Goal: Transaction & Acquisition: Purchase product/service

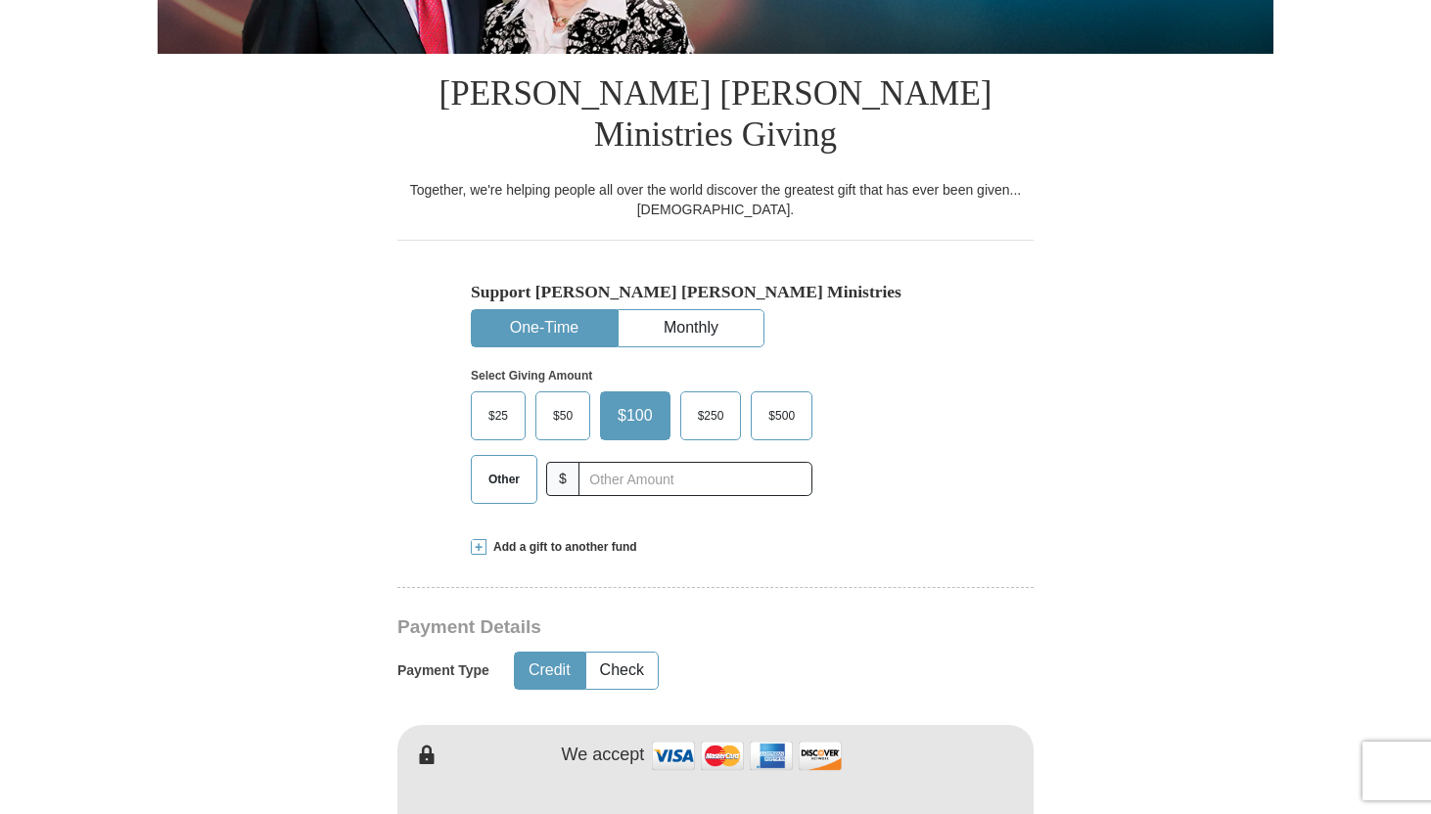
scroll to position [608, 0]
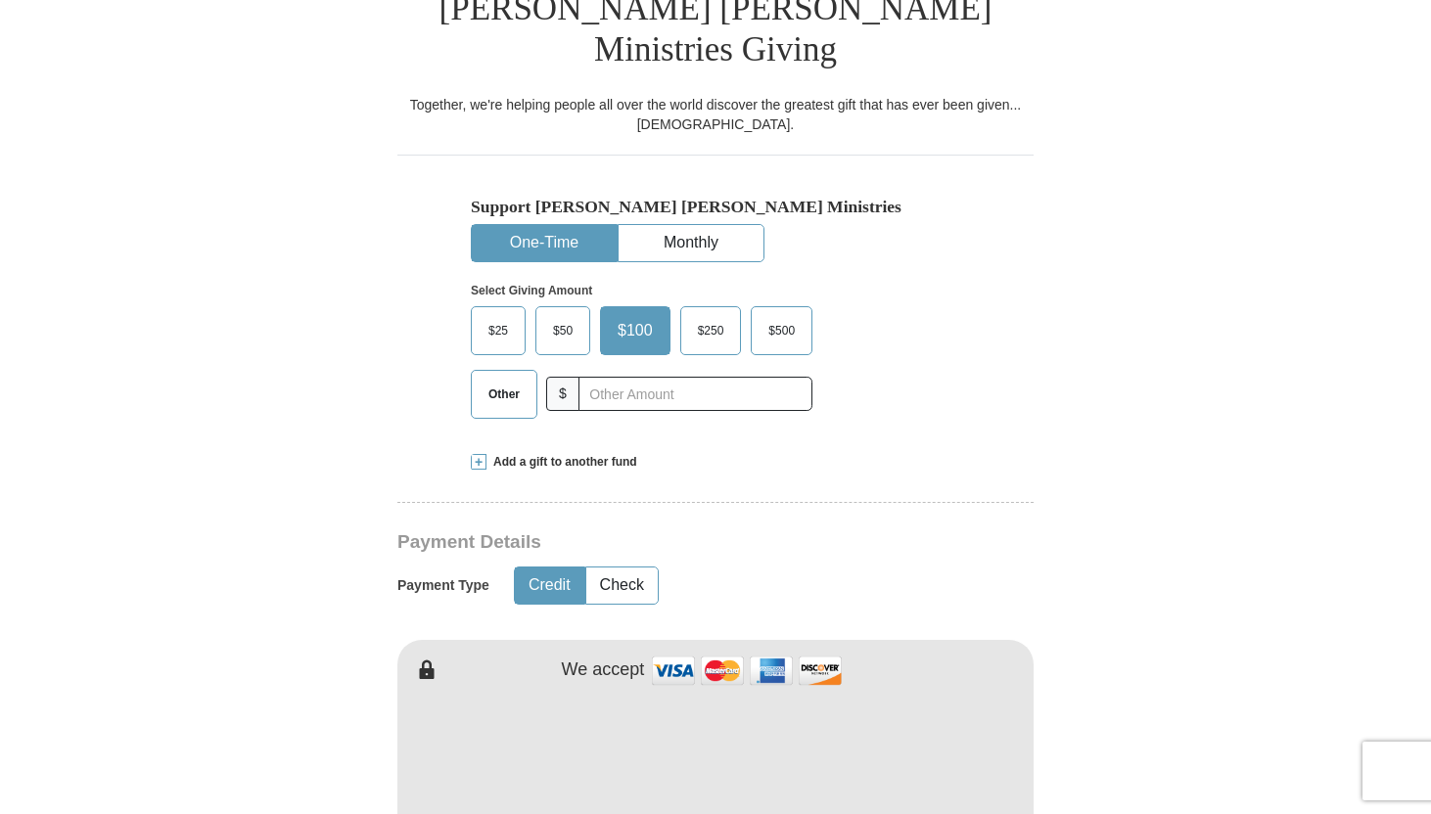
click at [785, 316] on span "$500" at bounding box center [782, 330] width 46 height 29
click at [0, 0] on input "$500" at bounding box center [0, 0] width 0 height 0
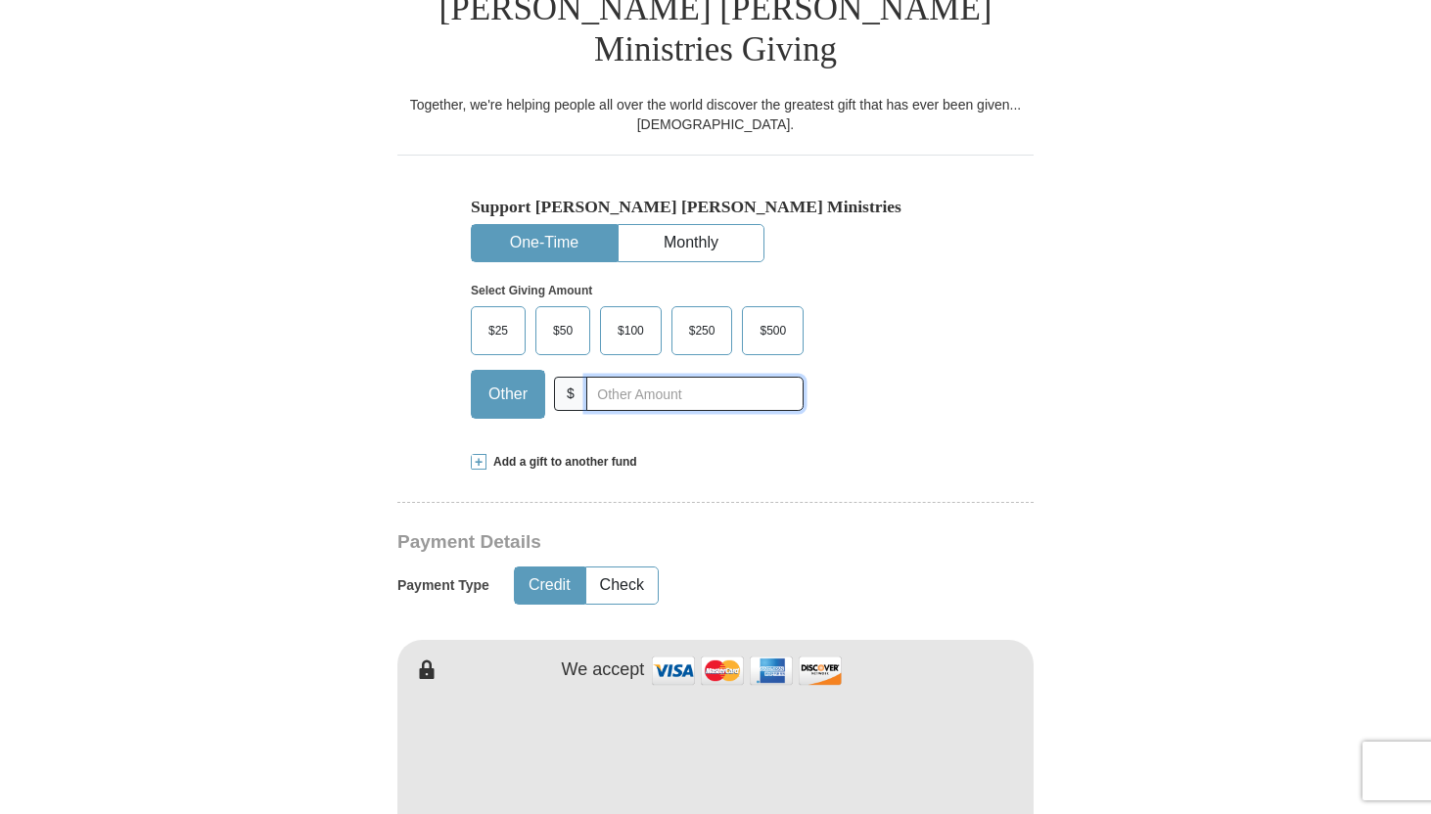
click at [696, 377] on input "text" at bounding box center [694, 394] width 217 height 34
type input "100000000000000000000000000000"
click at [712, 225] on button "Monthly" at bounding box center [691, 243] width 145 height 36
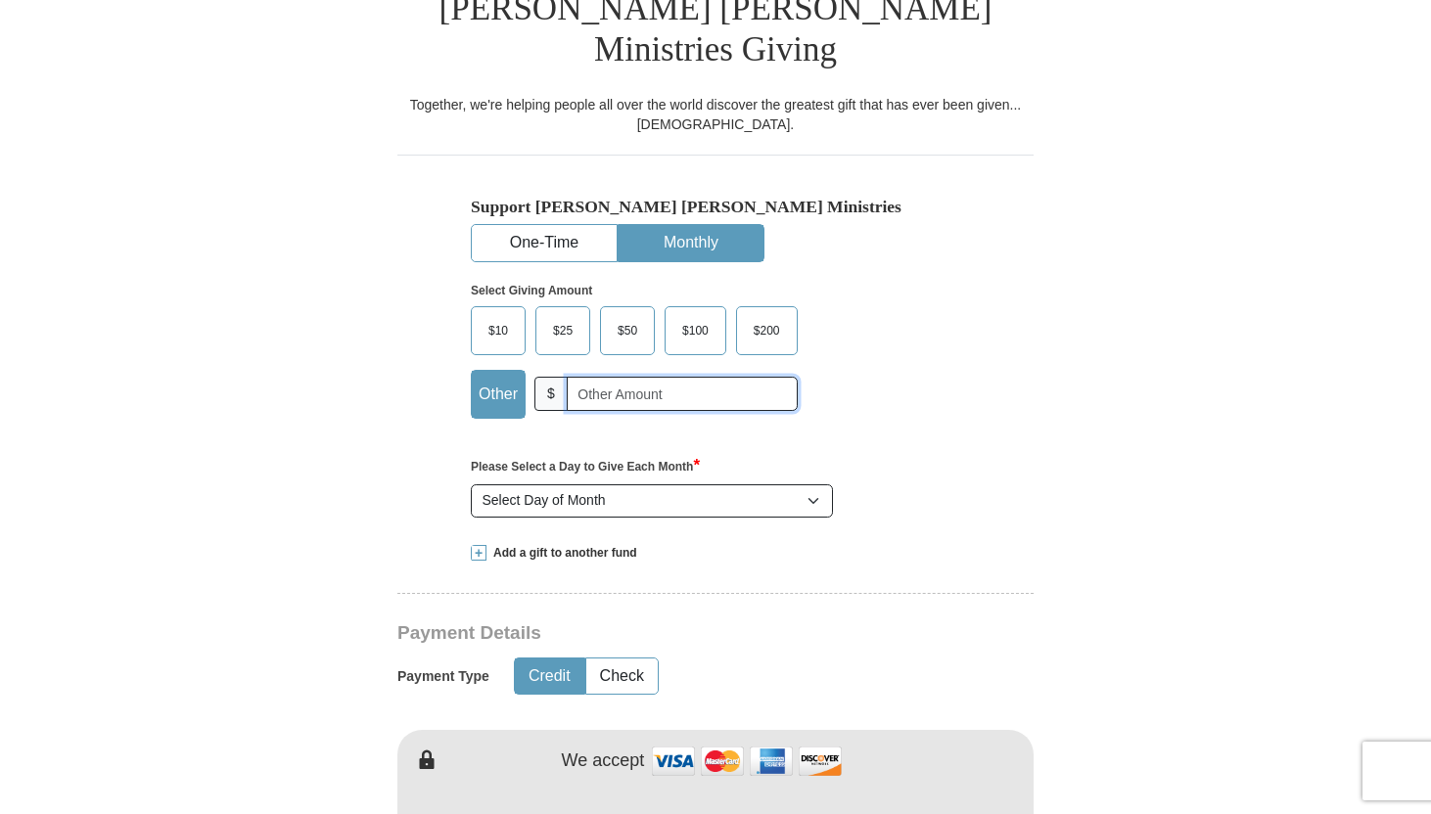
click at [663, 377] on input "text" at bounding box center [682, 394] width 231 height 34
type input "1000000000000"
click at [808, 485] on select "Select Day of Month 1 2 3 4 5 6 7 8 9 10 11 12 13 14 15 16 17 18 19 20 21 22 23…" at bounding box center [652, 501] width 362 height 33
select select "1"
